Goal: Navigation & Orientation: Find specific page/section

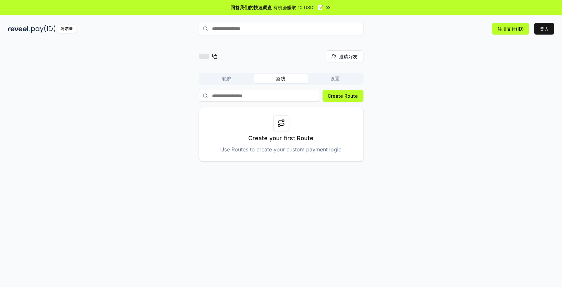
click at [287, 78] on button "路线" at bounding box center [281, 78] width 54 height 9
click at [236, 78] on button "轮廓" at bounding box center [227, 78] width 54 height 9
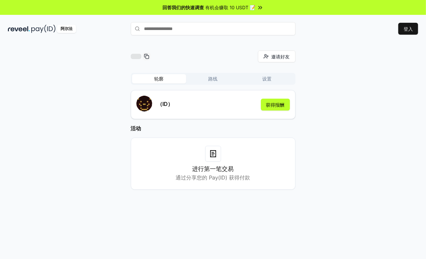
drag, startPoint x: 0, startPoint y: 0, endPoint x: 217, endPoint y: 78, distance: 230.3
click at [217, 78] on font "路线" at bounding box center [212, 79] width 9 height 6
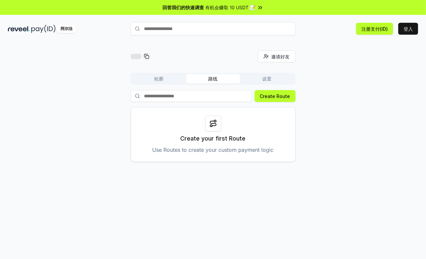
click at [264, 78] on font "设置" at bounding box center [266, 79] width 9 height 6
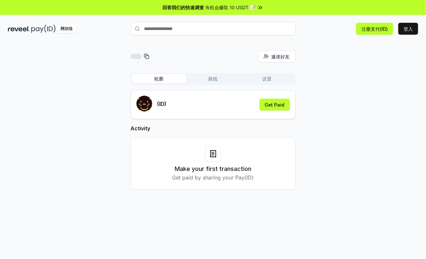
click at [166, 75] on button "轮廓" at bounding box center [159, 78] width 54 height 9
